Goal: Task Accomplishment & Management: Manage account settings

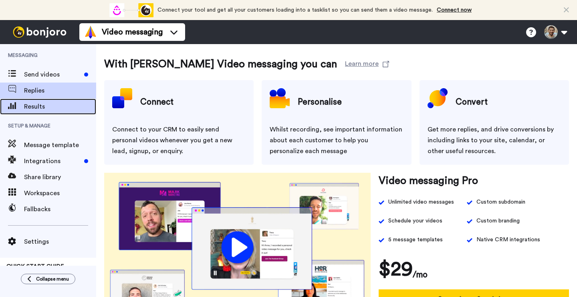
click at [45, 104] on span "Results" at bounding box center [60, 107] width 72 height 10
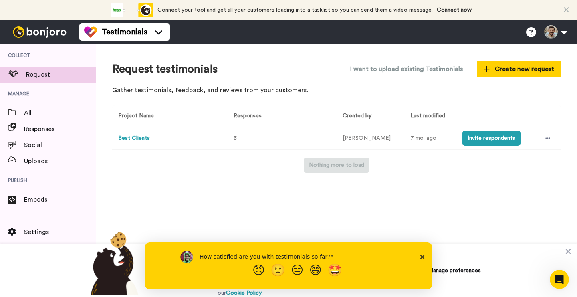
click at [141, 136] on button "Best Clients" at bounding box center [134, 138] width 32 height 8
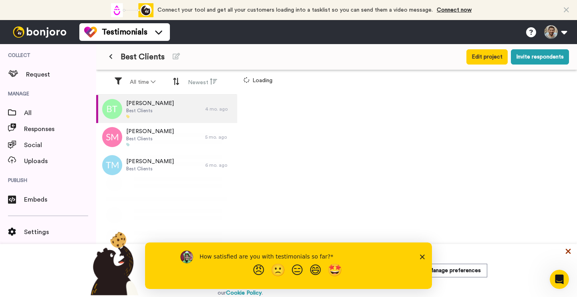
click at [571, 251] on icon at bounding box center [568, 251] width 8 height 8
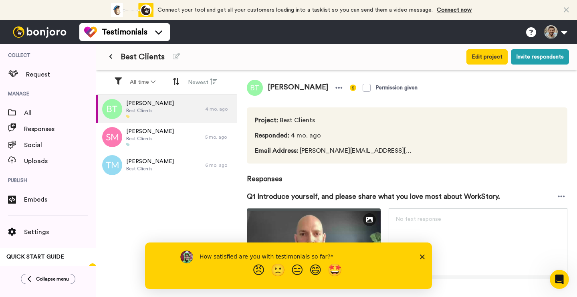
click at [423, 254] on icon "Close survey" at bounding box center [422, 256] width 5 height 5
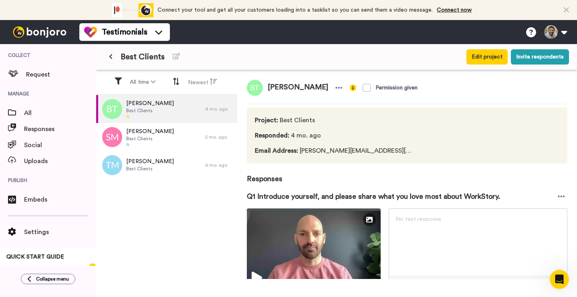
click at [113, 59] on button at bounding box center [110, 57] width 13 height 14
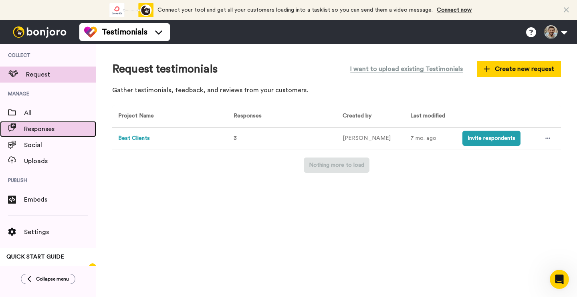
click at [51, 127] on span "Responses" at bounding box center [60, 129] width 72 height 10
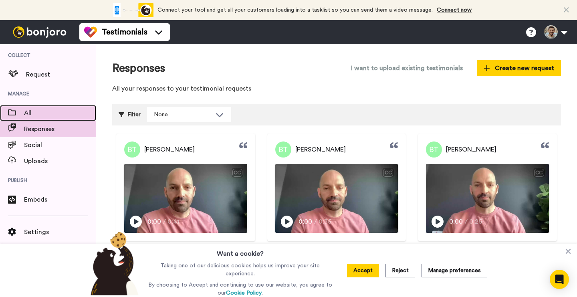
click at [44, 113] on span "All" at bounding box center [60, 113] width 72 height 10
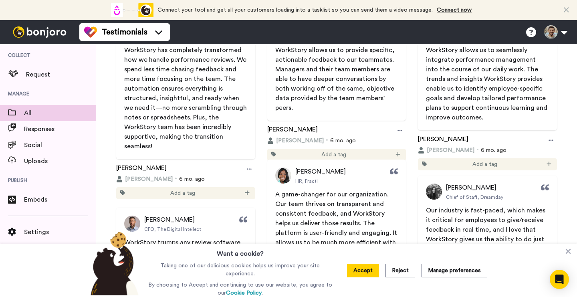
scroll to position [673, 0]
